Goal: Book appointment/travel/reservation

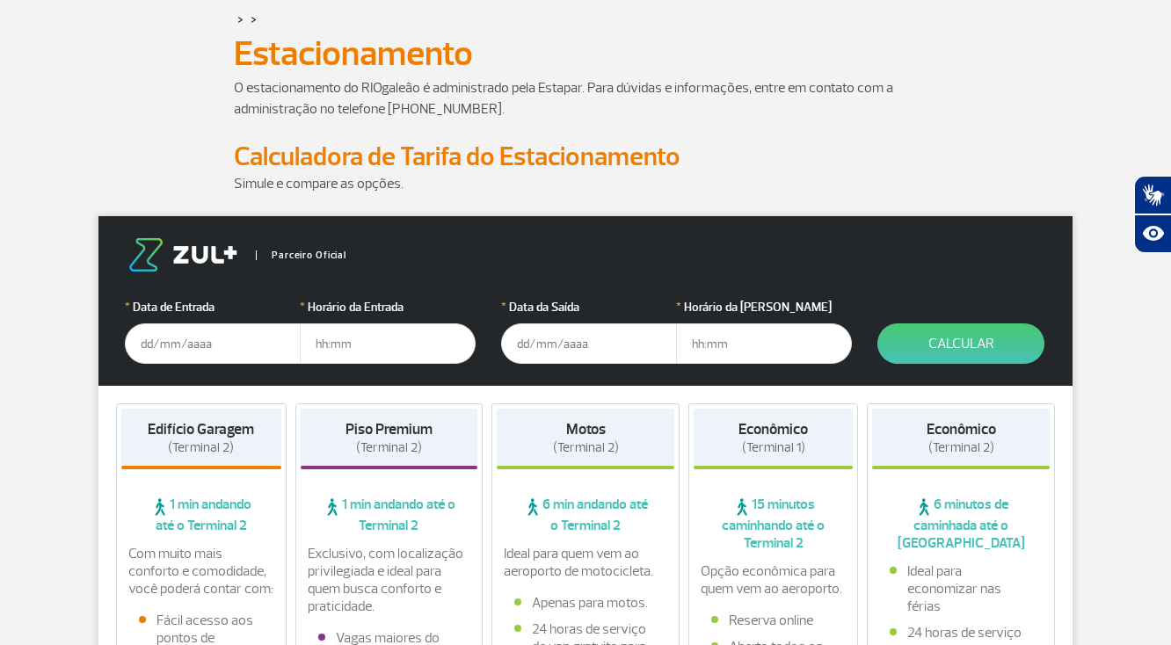
scroll to position [106, 0]
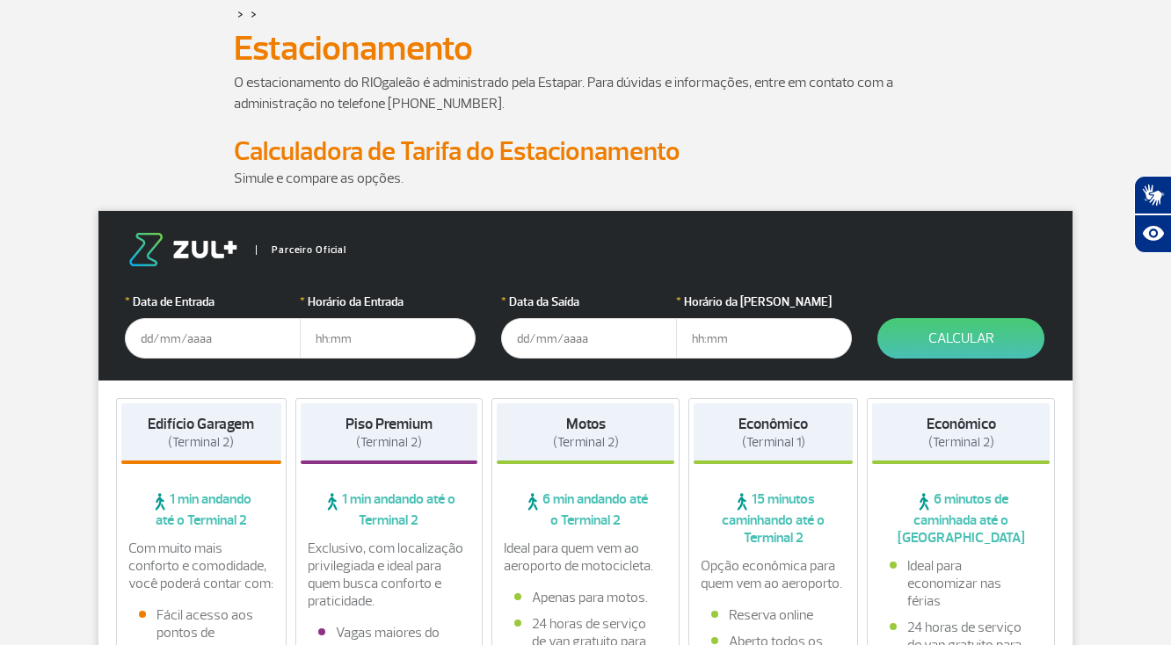
click at [178, 340] on input "text" at bounding box center [213, 338] width 176 height 40
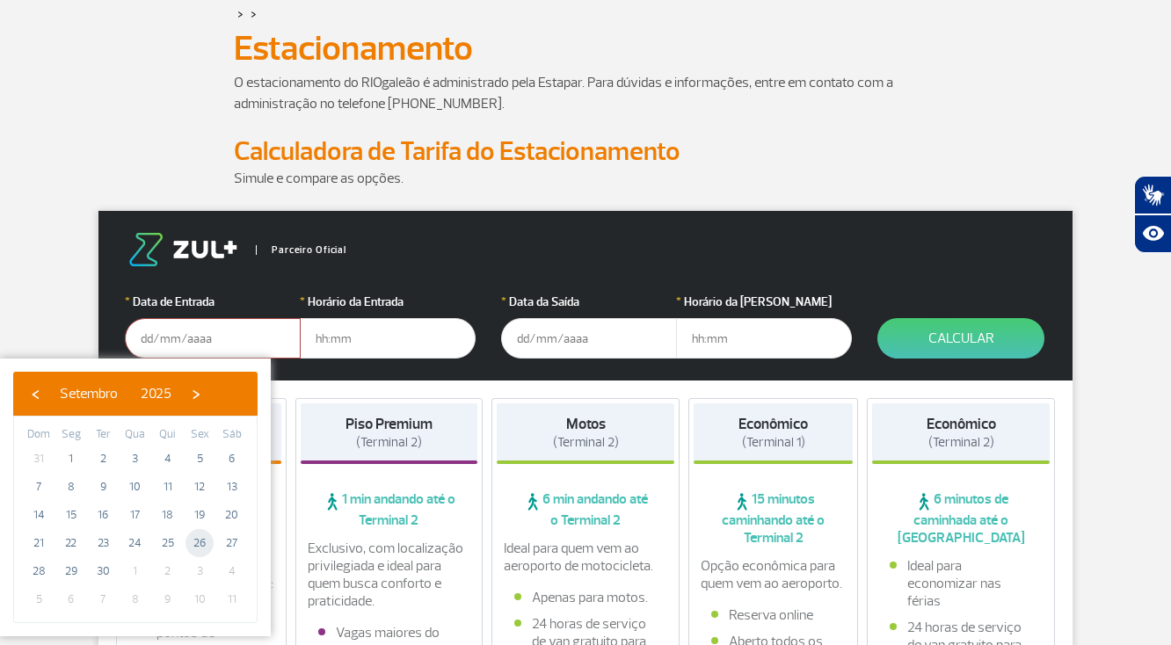
click at [201, 545] on span "26" at bounding box center [200, 543] width 28 height 28
type input "[DATE]"
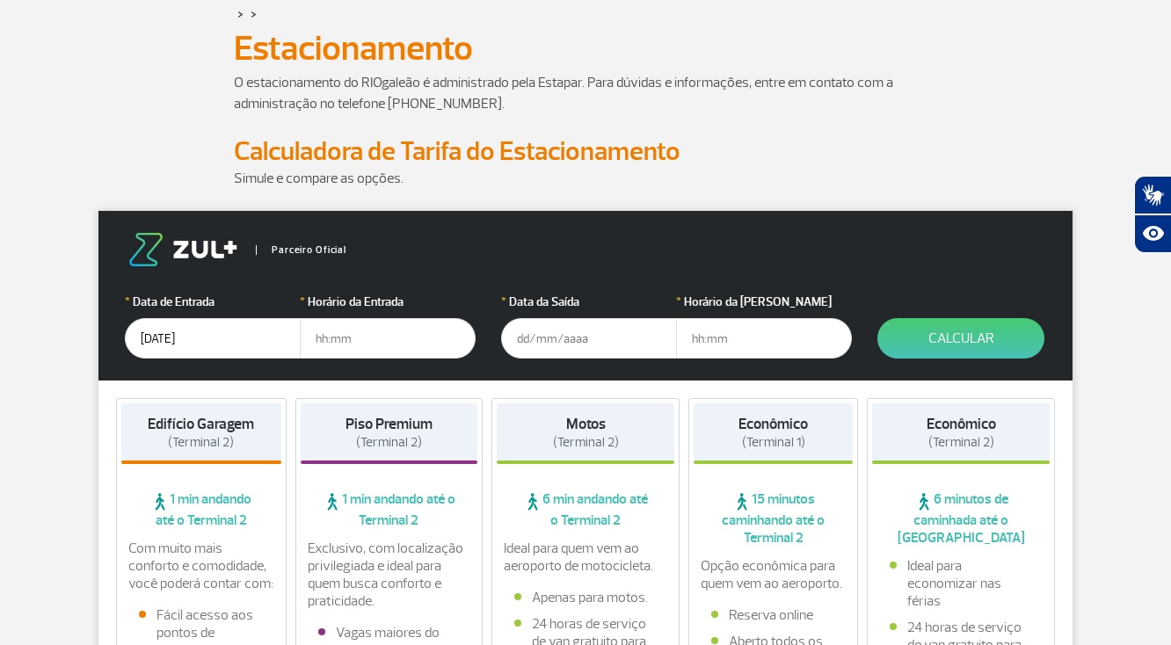
click at [360, 333] on input "text" at bounding box center [388, 338] width 176 height 40
type input "1"
click at [372, 346] on input "text" at bounding box center [388, 338] width 176 height 40
type input "14:00"
click at [564, 342] on input "text" at bounding box center [589, 338] width 176 height 40
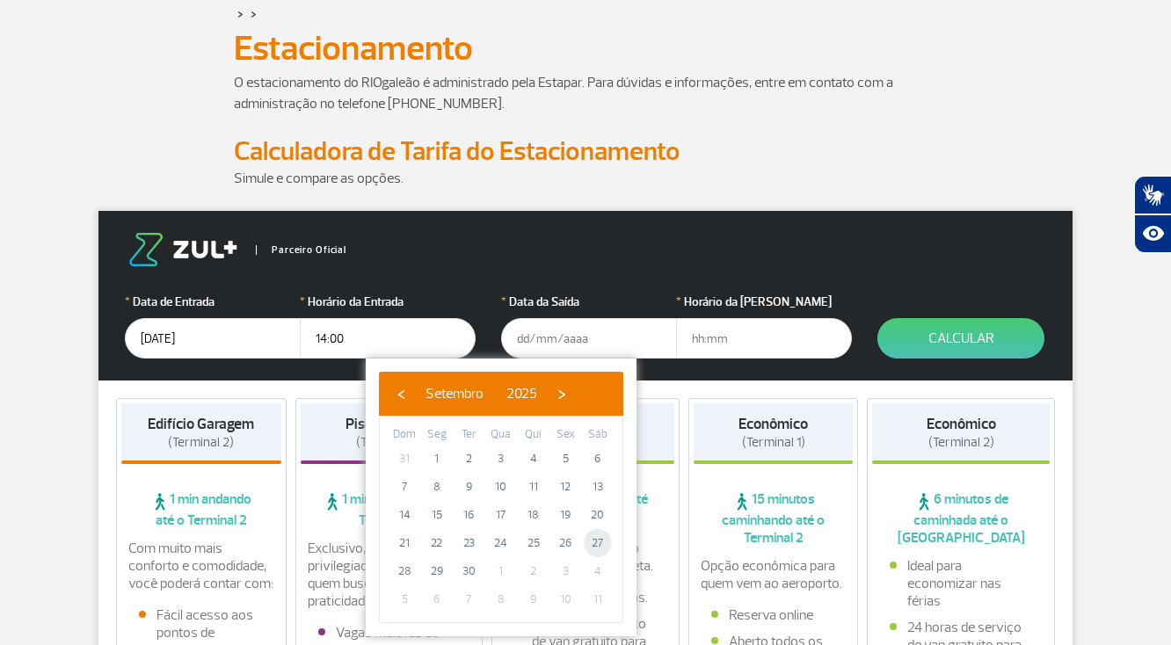
click at [598, 539] on span "27" at bounding box center [598, 543] width 28 height 28
type input "[DATE]"
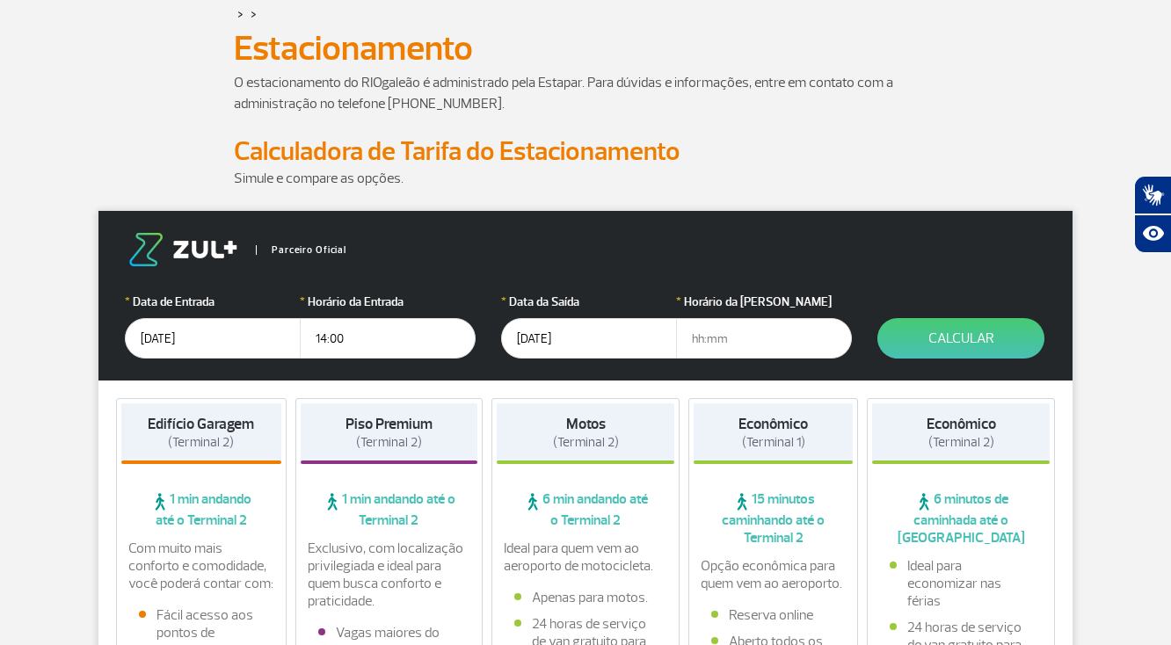
click at [740, 339] on input "text" at bounding box center [764, 338] width 176 height 40
click at [701, 337] on input "11:00" at bounding box center [764, 338] width 176 height 40
type input "12:00"
click at [975, 335] on button "Calcular" at bounding box center [960, 338] width 167 height 40
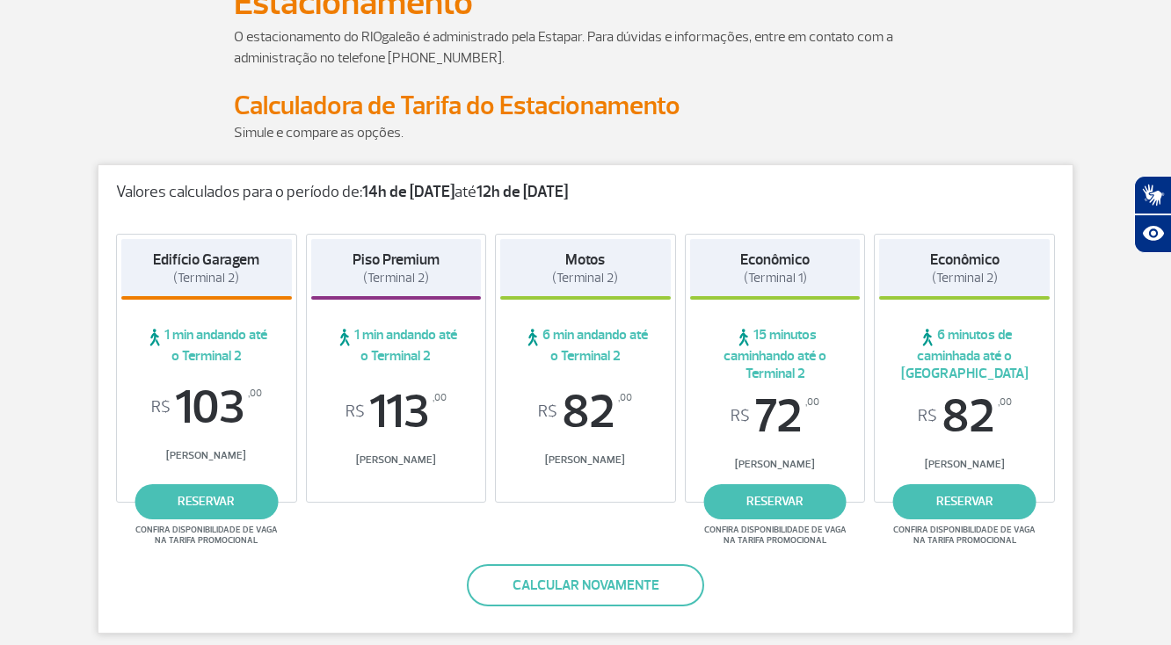
scroll to position [172, 0]
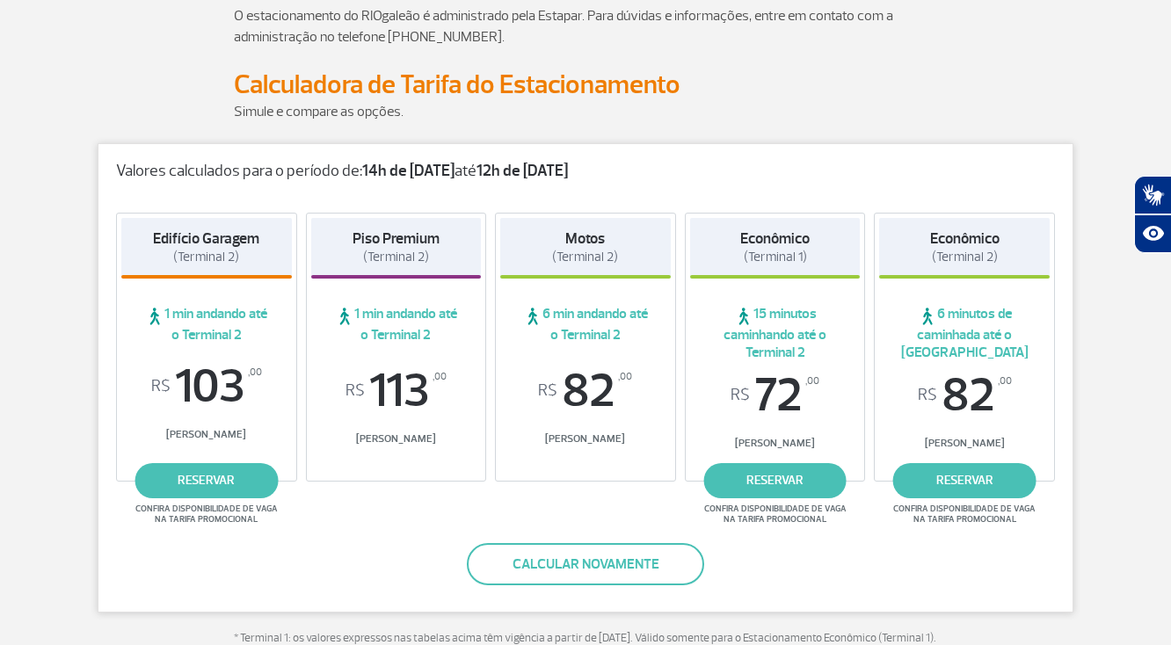
click at [374, 452] on div "R$ 113 ,00 [PERSON_NAME]" at bounding box center [396, 416] width 171 height 96
click at [352, 324] on span "1 min andando até o Terminal 2" at bounding box center [396, 324] width 171 height 39
click at [378, 231] on strong "Piso Premium" at bounding box center [396, 238] width 87 height 18
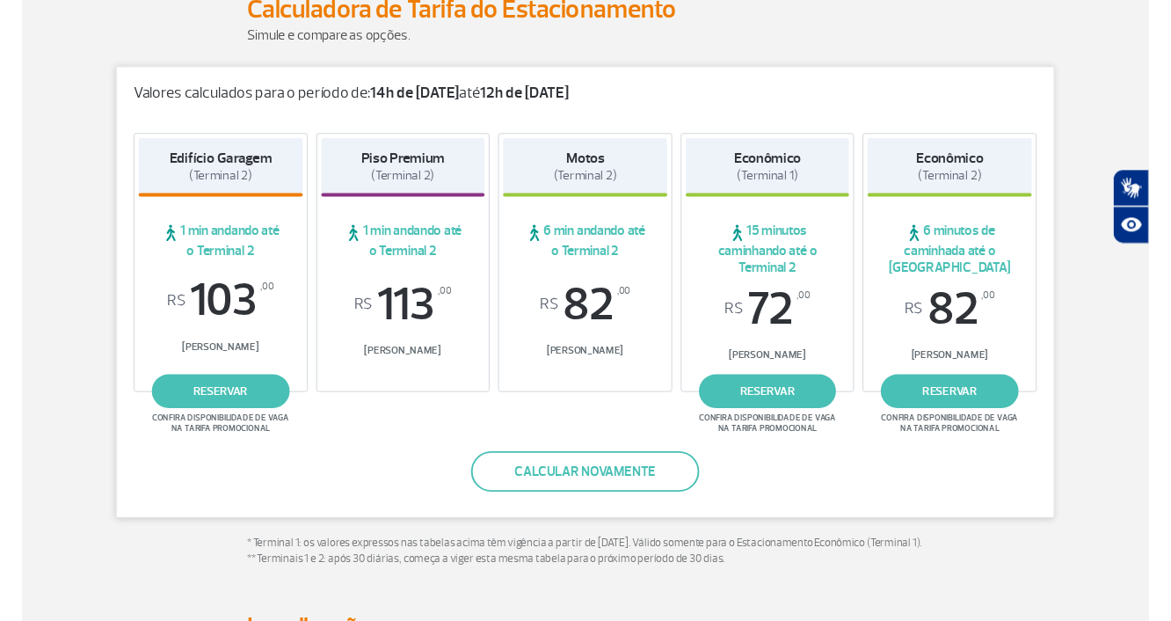
scroll to position [257, 0]
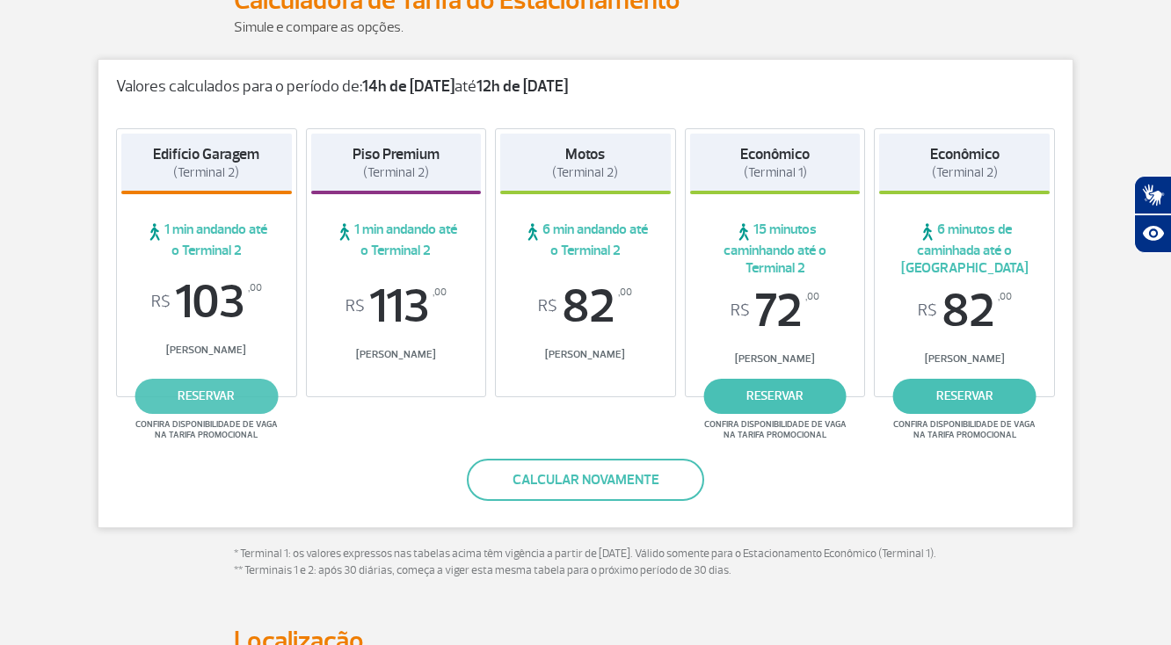
click at [172, 397] on link "reservar" at bounding box center [206, 396] width 143 height 35
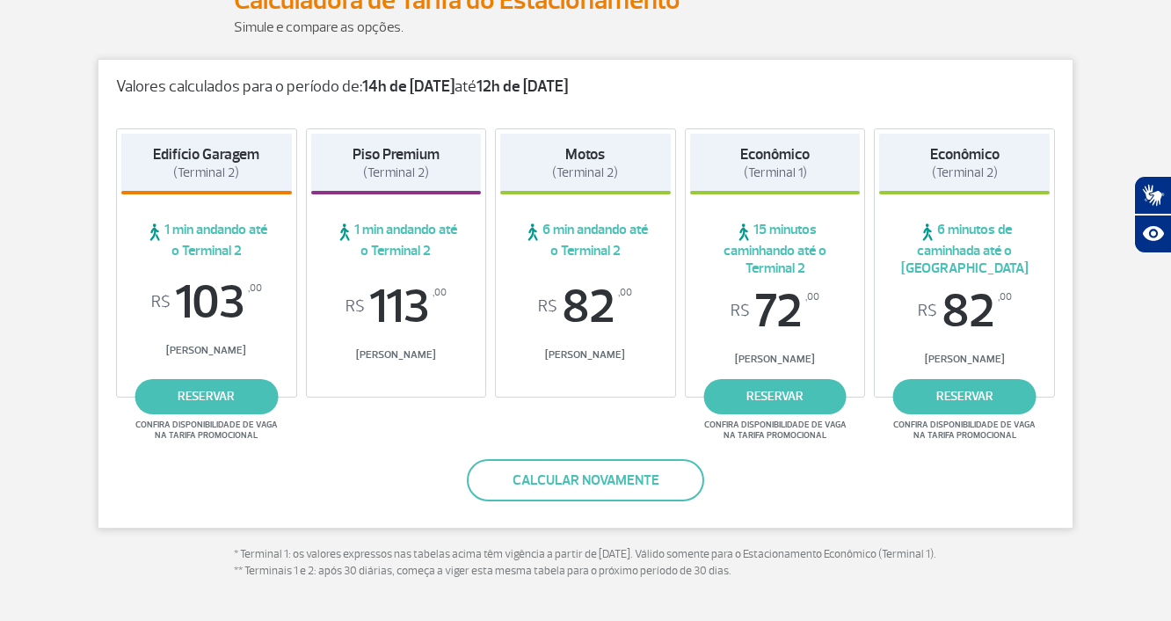
click at [360, 317] on span "R$ 113 ,00" at bounding box center [396, 306] width 171 height 47
click at [397, 237] on span "1 min andando até o Terminal 2" at bounding box center [396, 240] width 171 height 39
click at [402, 348] on span "[PERSON_NAME]" at bounding box center [396, 354] width 171 height 13
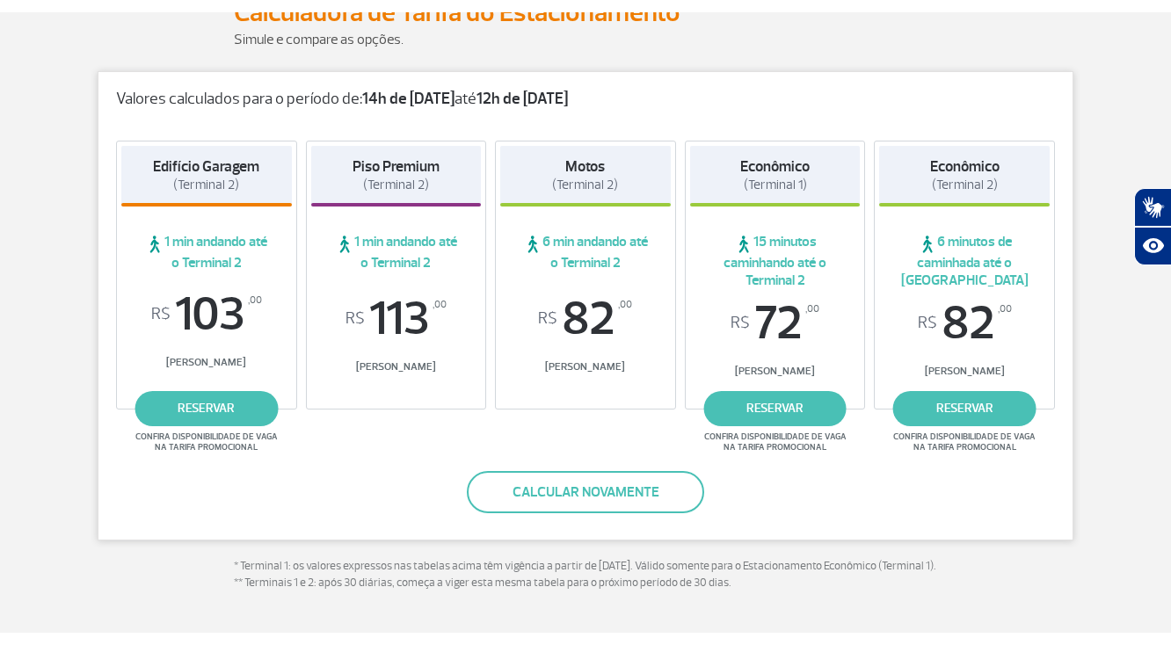
scroll to position [208, 0]
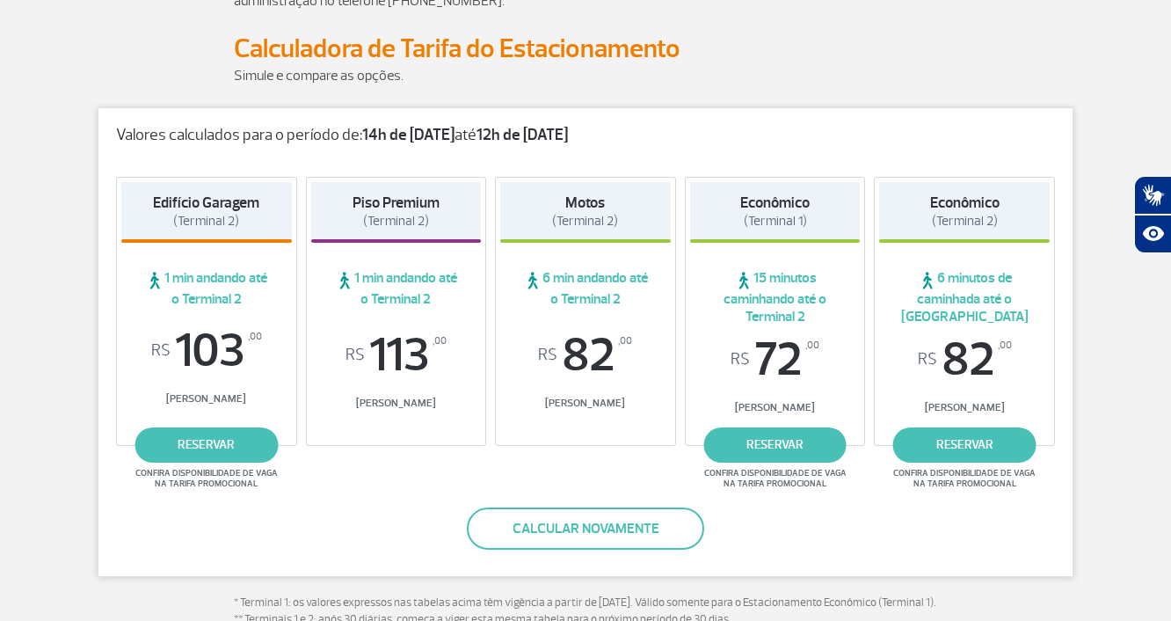
click at [404, 211] on h4 "Piso Premium (Terminal 2)" at bounding box center [396, 212] width 87 height 36
click at [210, 219] on span "(Terminal 2)" at bounding box center [206, 221] width 66 height 17
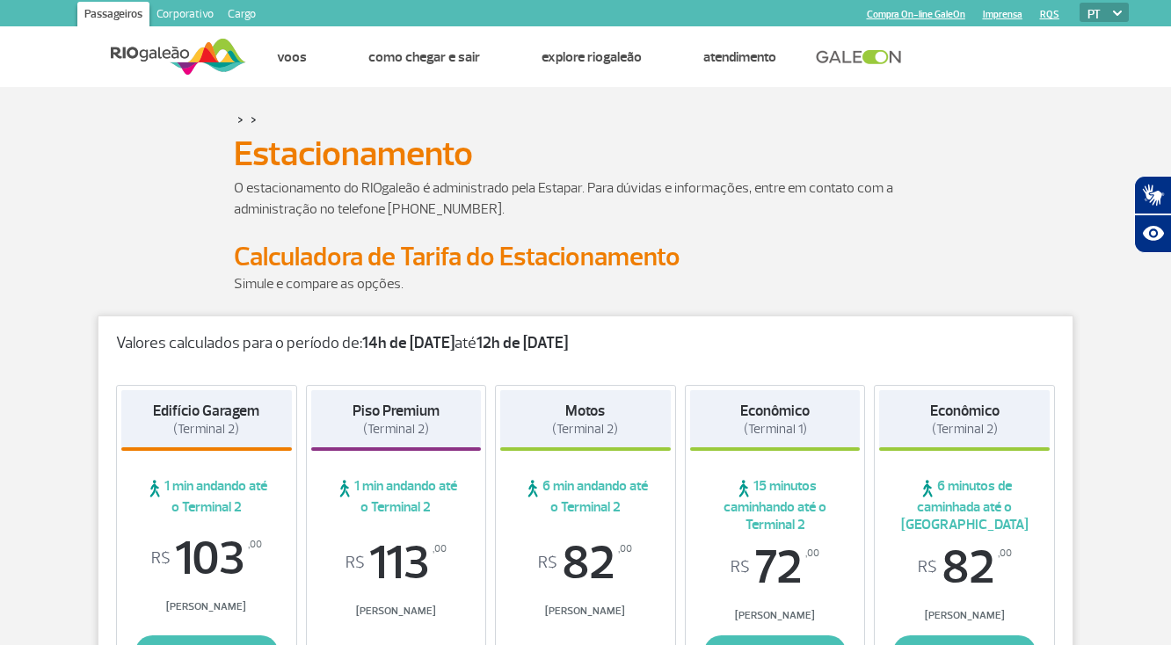
scroll to position [0, 0]
